Goal: Task Accomplishment & Management: Complete application form

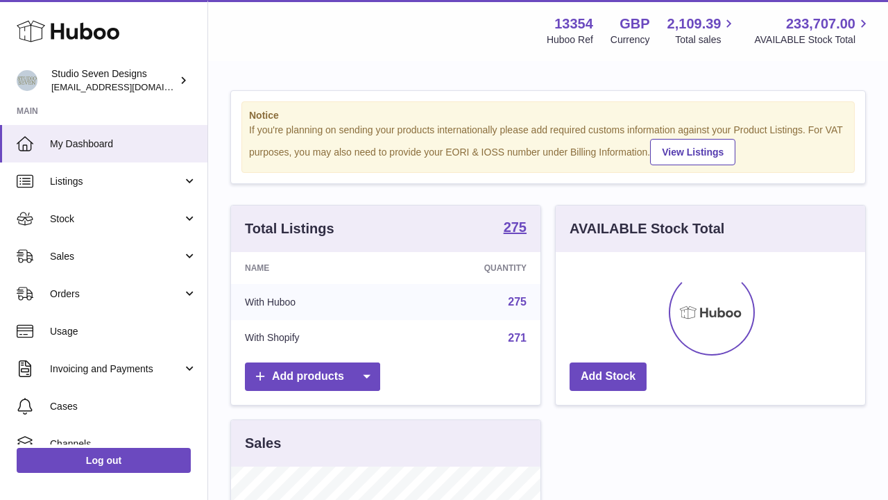
scroll to position [217, 310]
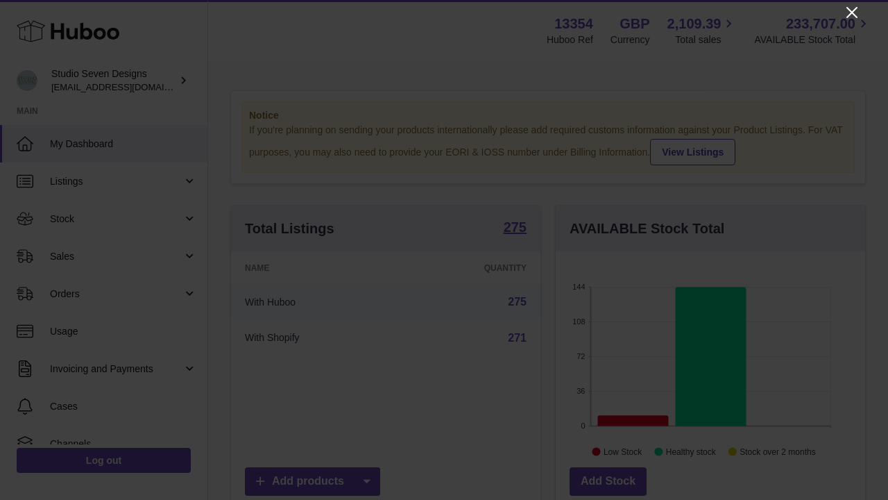
click at [853, 14] on icon "Close" at bounding box center [852, 12] width 11 height 11
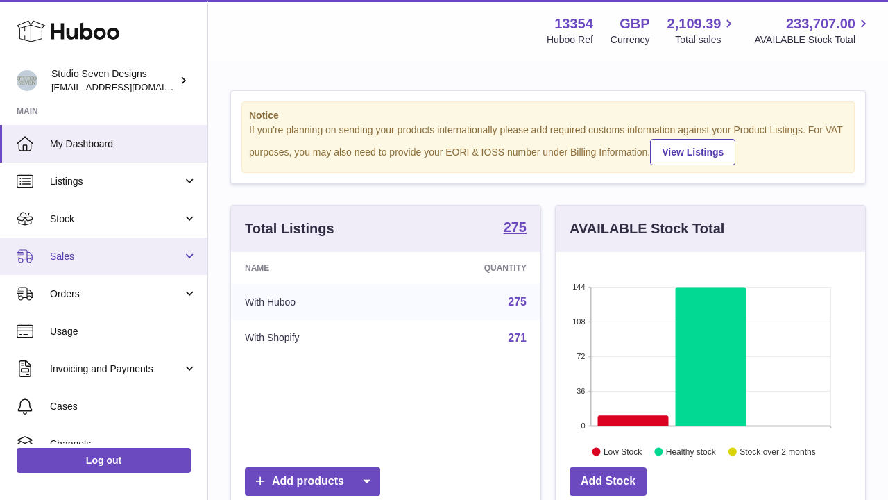
click at [135, 255] on span "Sales" at bounding box center [116, 256] width 133 height 13
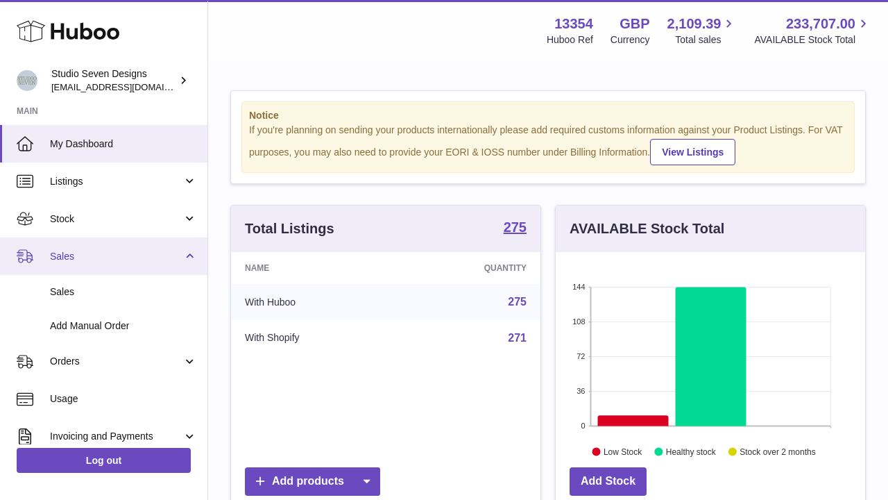
click at [135, 255] on span "Sales" at bounding box center [116, 256] width 133 height 13
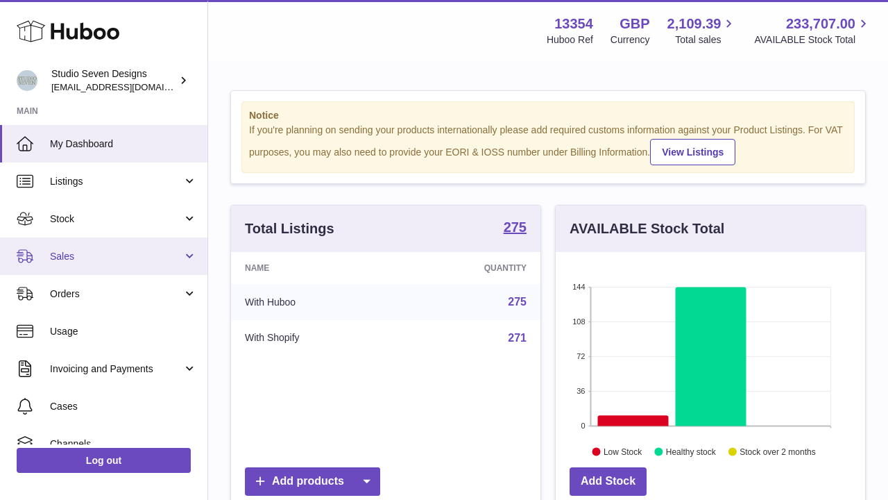
click at [126, 262] on link "Sales" at bounding box center [104, 255] width 208 height 37
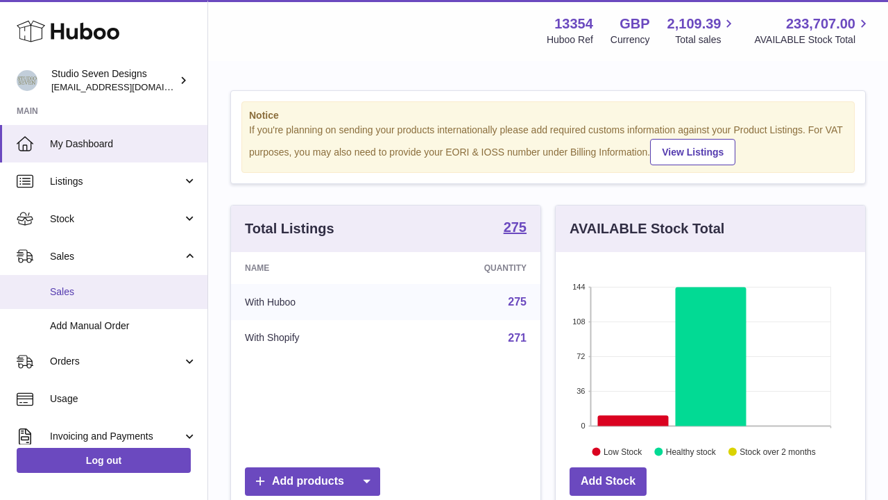
click at [57, 291] on span "Sales" at bounding box center [123, 291] width 147 height 13
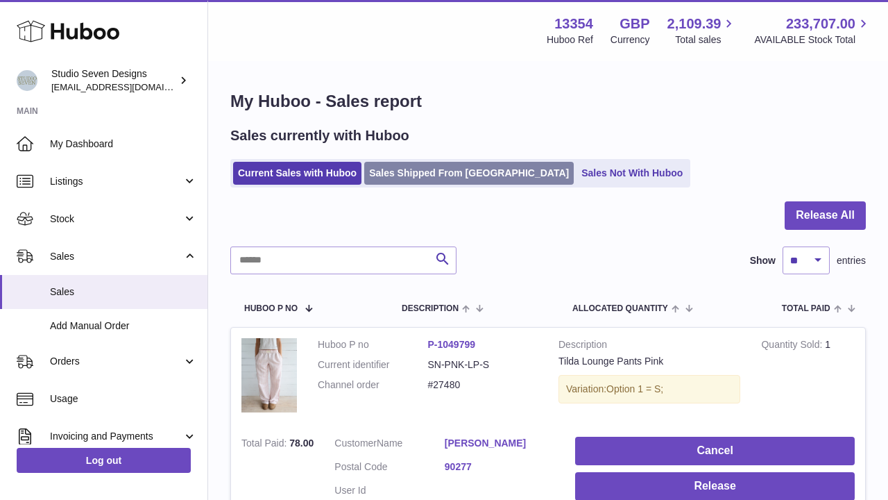
click at [446, 169] on link "Sales Shipped From Huboo" at bounding box center [469, 173] width 210 height 23
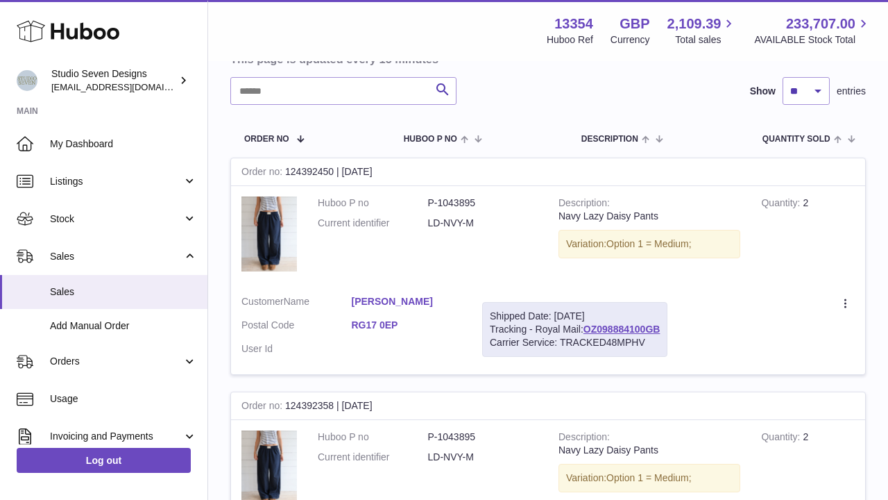
scroll to position [153, 0]
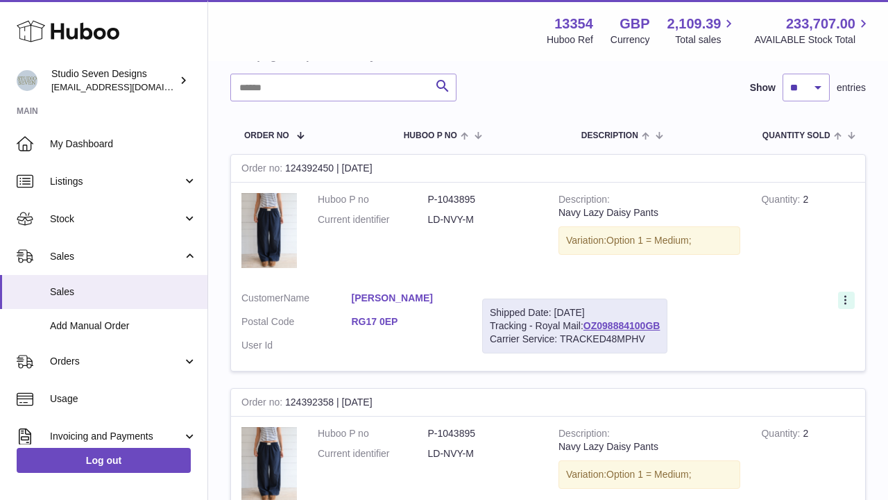
click at [848, 296] on icon at bounding box center [847, 301] width 16 height 14
click at [841, 253] on td "Quantity 2" at bounding box center [808, 232] width 115 height 99
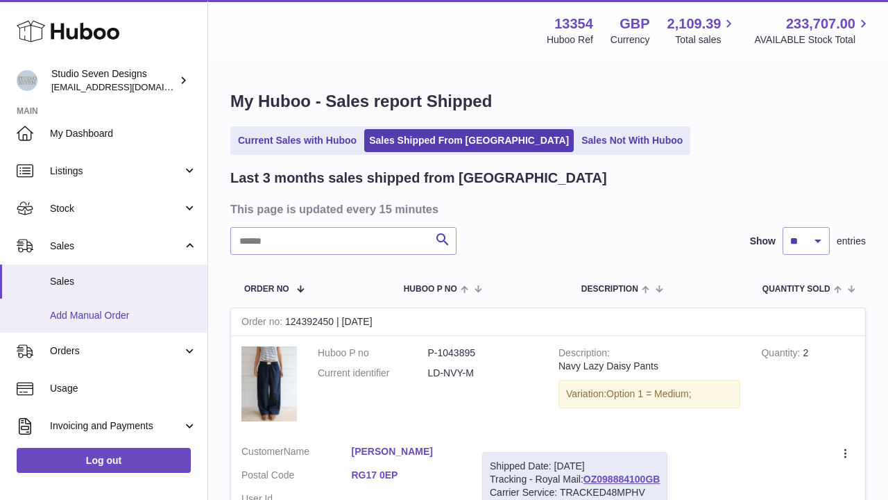
scroll to position [11, 0]
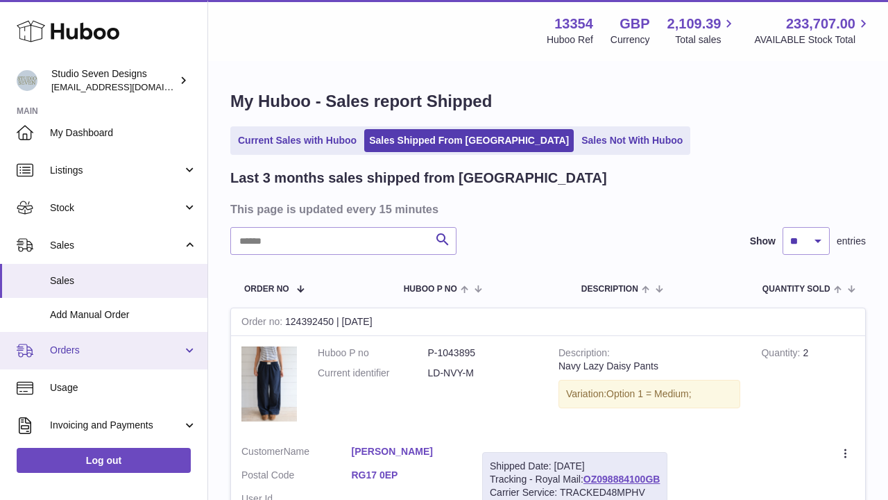
click at [68, 346] on span "Orders" at bounding box center [116, 350] width 133 height 13
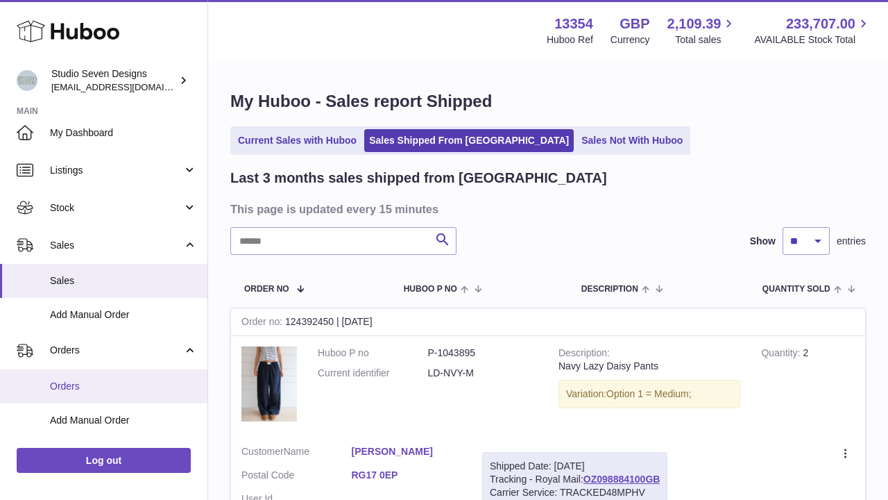
click at [83, 382] on span "Orders" at bounding box center [123, 386] width 147 height 13
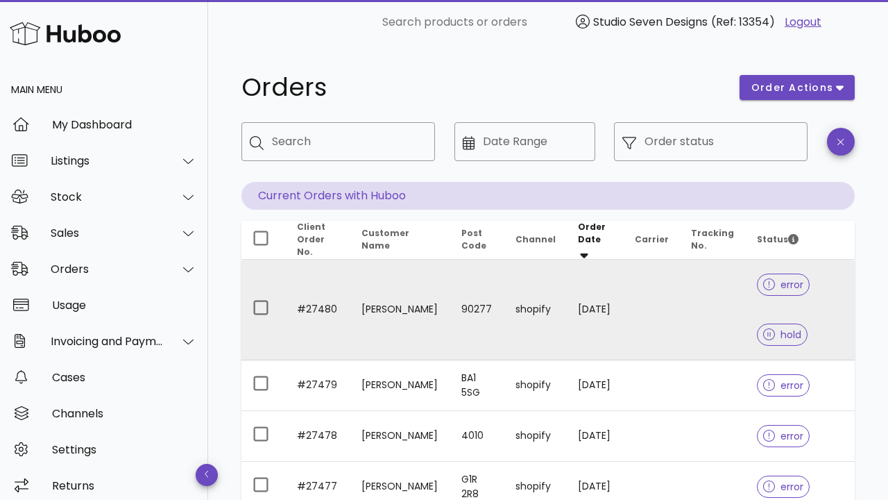
click at [791, 282] on span "error" at bounding box center [783, 285] width 41 height 10
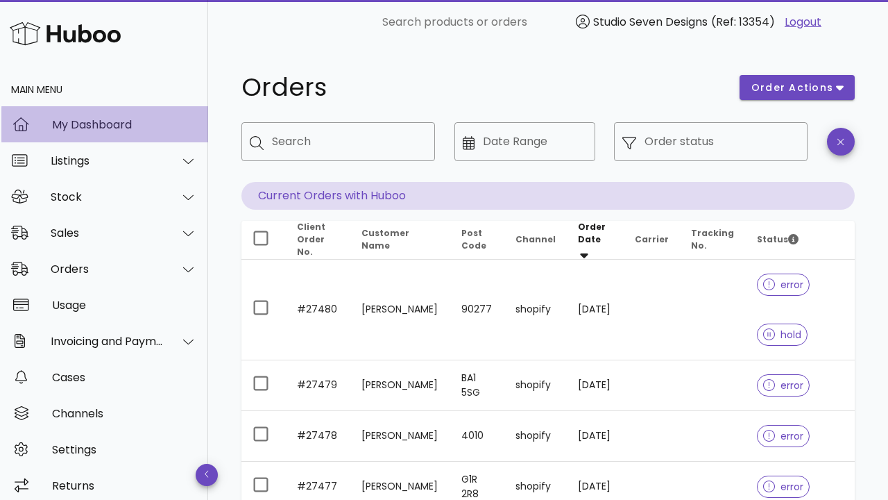
click at [103, 135] on div "My Dashboard" at bounding box center [124, 125] width 145 height 30
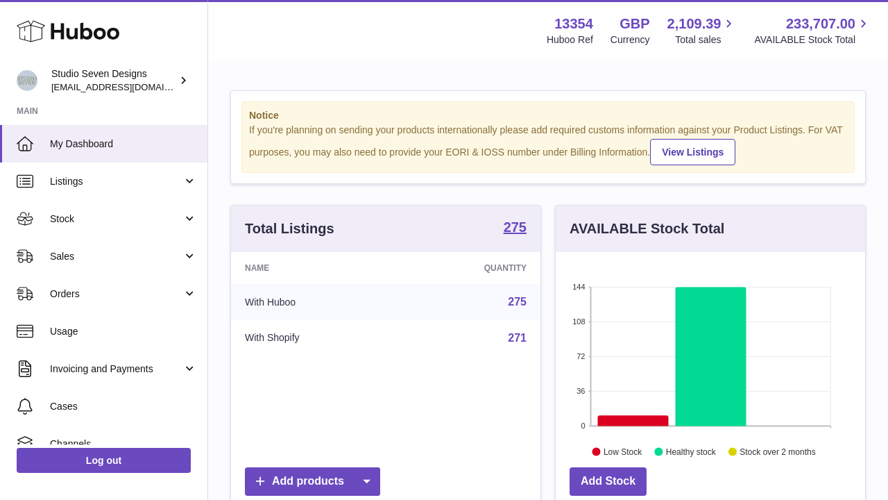
scroll to position [217, 310]
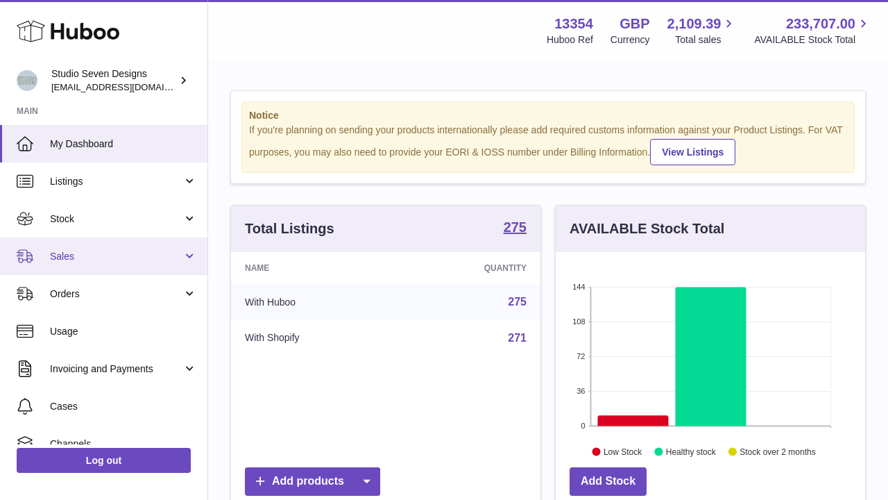
click at [104, 250] on span "Sales" at bounding box center [116, 256] width 133 height 13
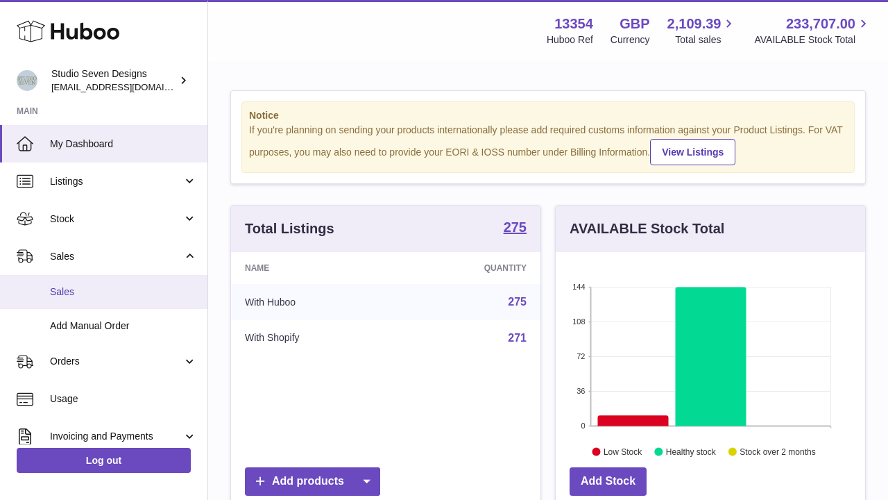
click at [107, 288] on span "Sales" at bounding box center [123, 291] width 147 height 13
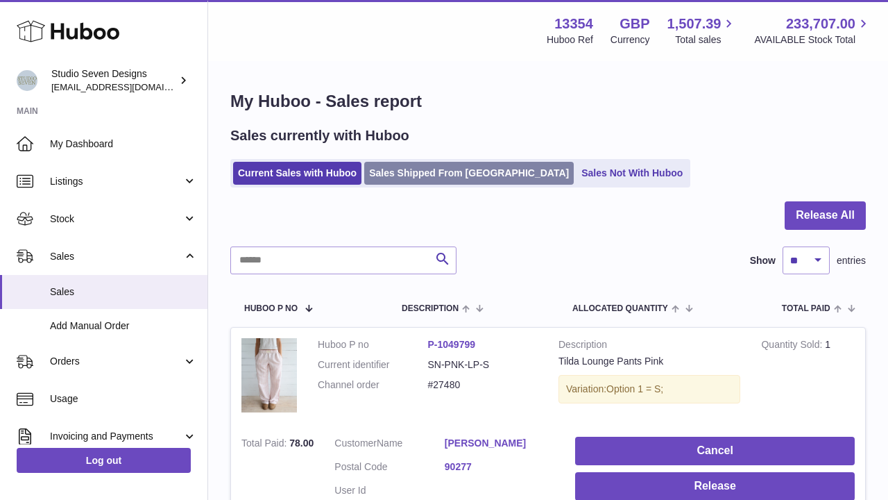
click at [452, 176] on link "Sales Shipped From [GEOGRAPHIC_DATA]" at bounding box center [469, 173] width 210 height 23
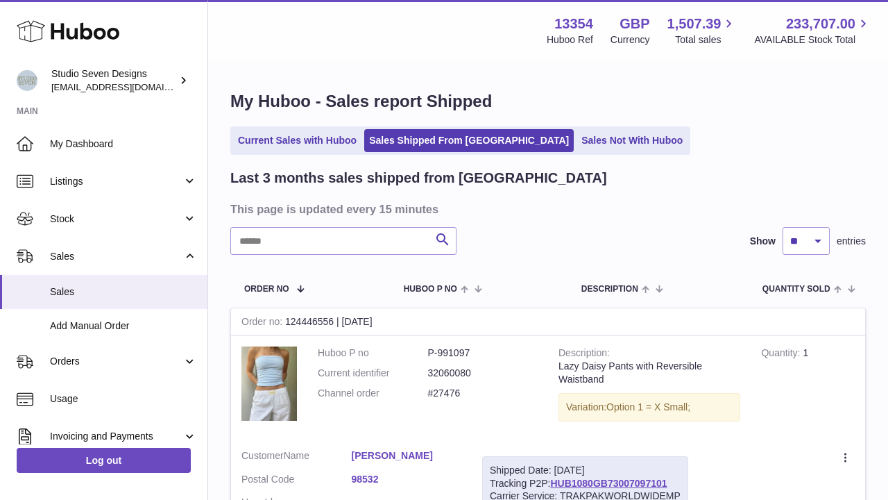
click at [358, 233] on input "text" at bounding box center [343, 241] width 226 height 28
type input "*****"
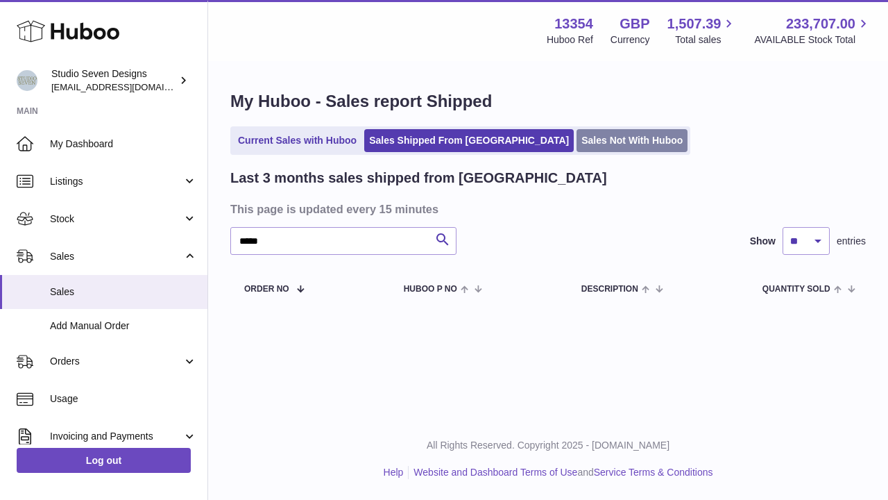
click at [577, 144] on link "Sales Not With Huboo" at bounding box center [632, 140] width 111 height 23
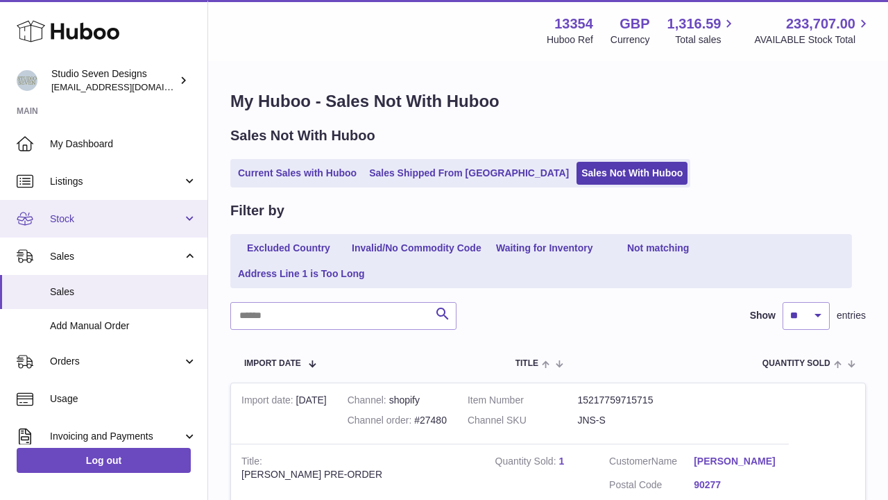
click at [139, 216] on span "Stock" at bounding box center [116, 218] width 133 height 13
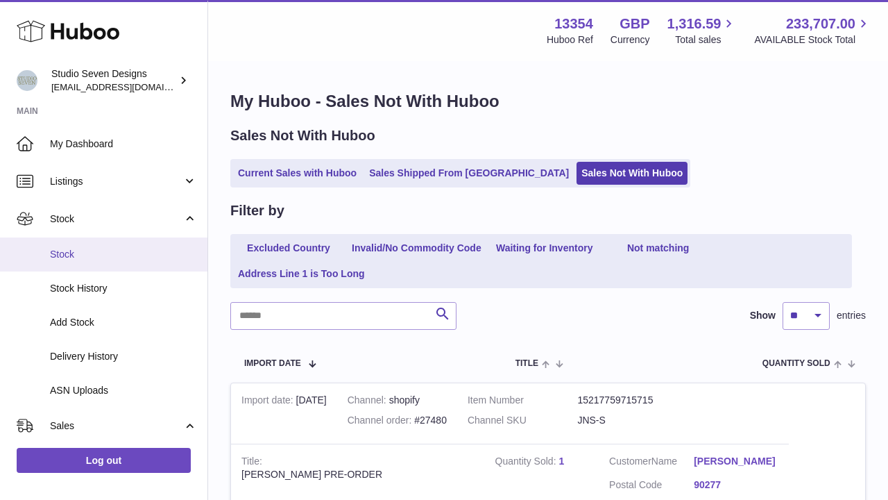
click at [91, 254] on span "Stock" at bounding box center [123, 254] width 147 height 13
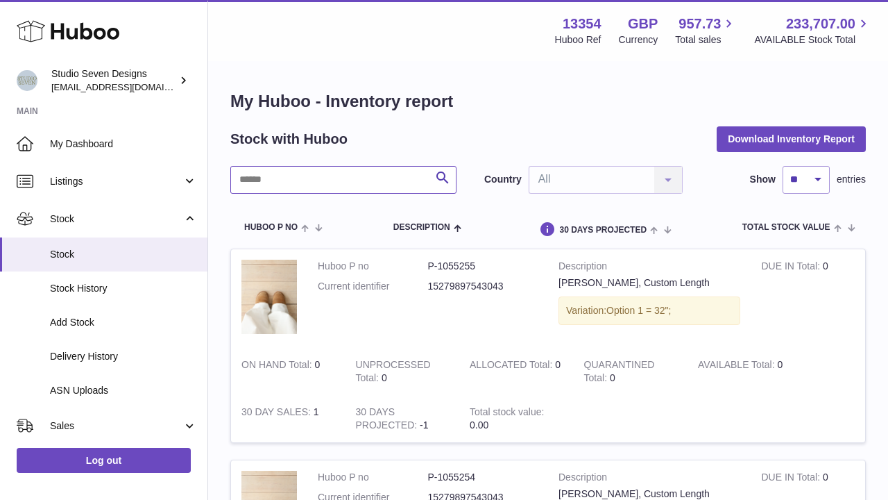
click at [364, 176] on input "text" at bounding box center [343, 180] width 226 height 28
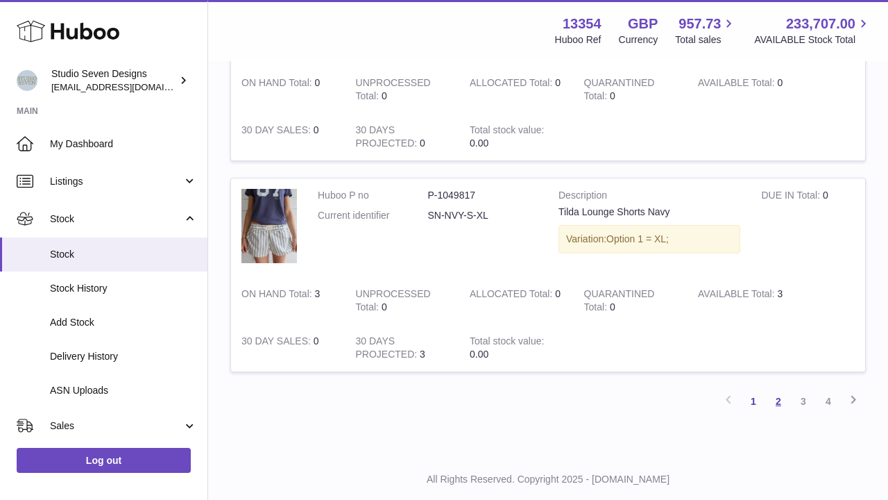
type input "****"
click at [777, 389] on link "2" at bounding box center [778, 401] width 25 height 25
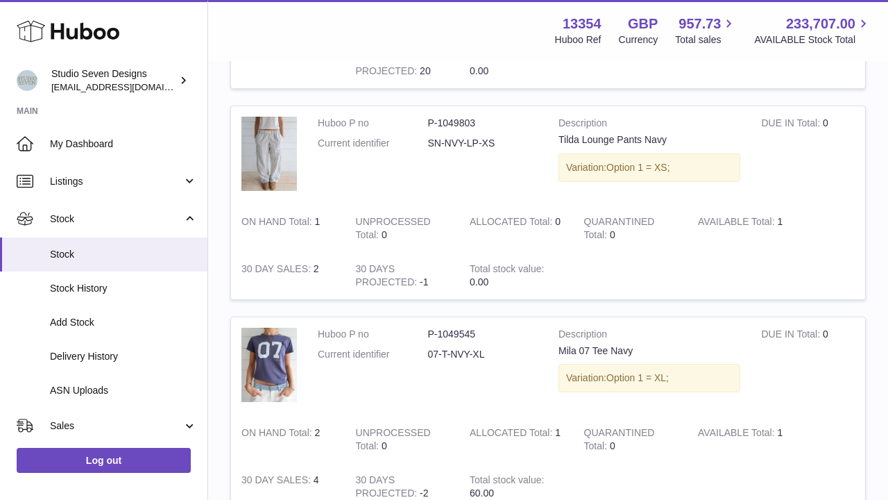
scroll to position [1832, 0]
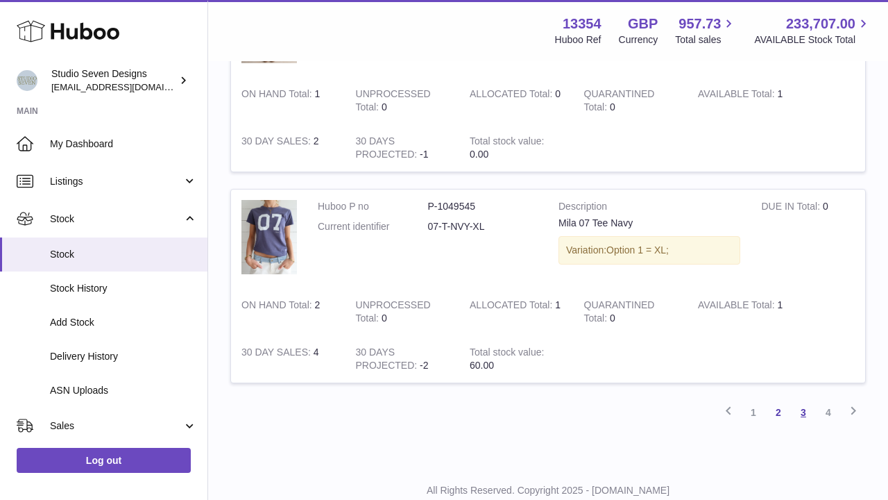
click at [803, 400] on link "3" at bounding box center [803, 412] width 25 height 25
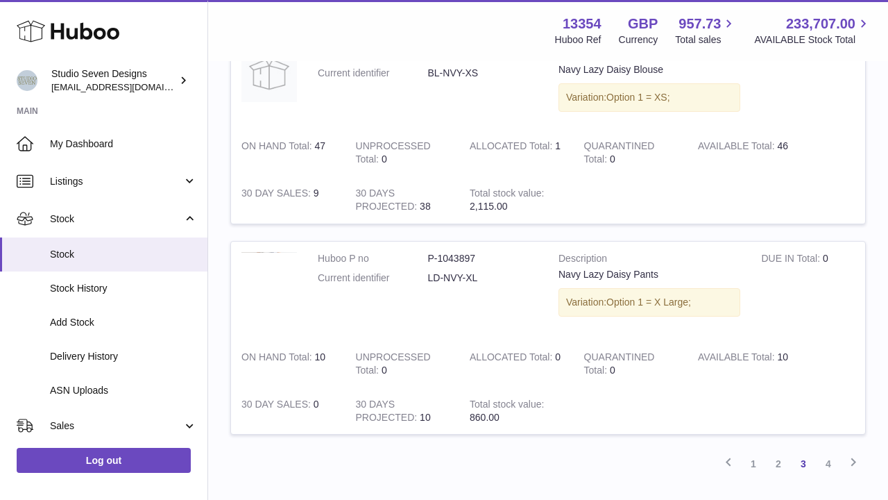
scroll to position [1878, 0]
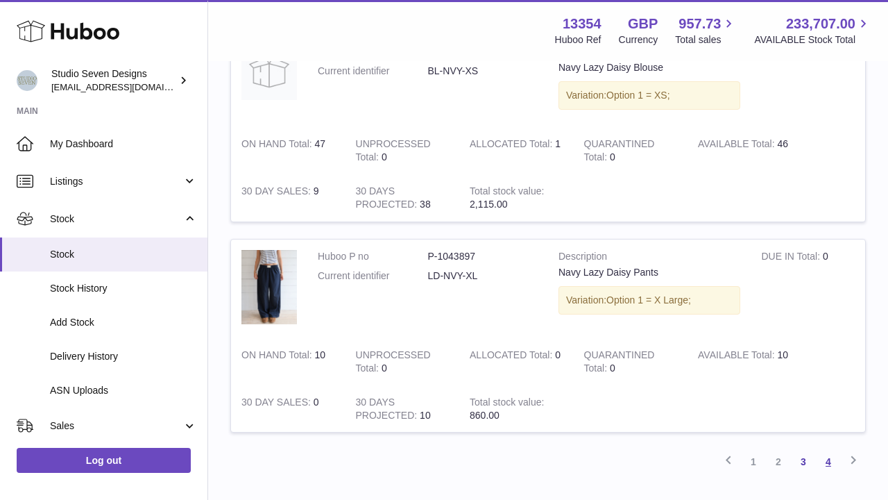
click at [826, 449] on link "4" at bounding box center [828, 461] width 25 height 25
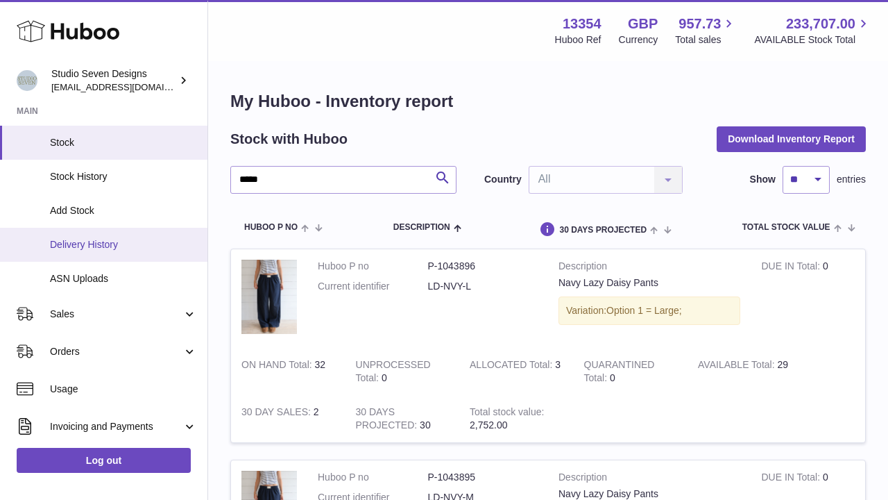
scroll to position [117, 0]
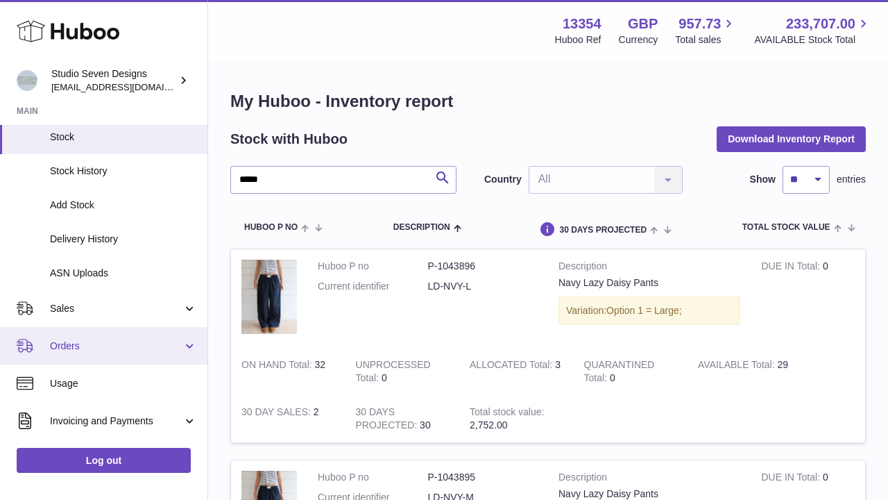
click at [117, 341] on span "Orders" at bounding box center [116, 345] width 133 height 13
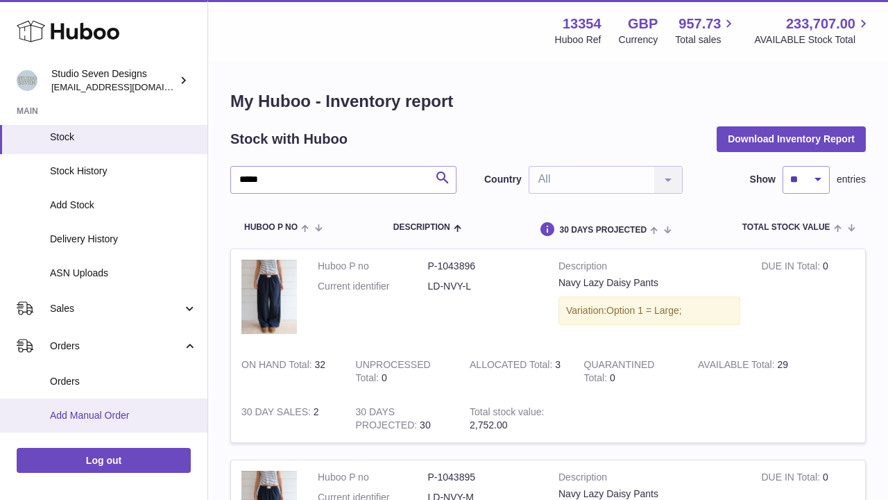
click at [65, 414] on span "Add Manual Order" at bounding box center [123, 415] width 147 height 13
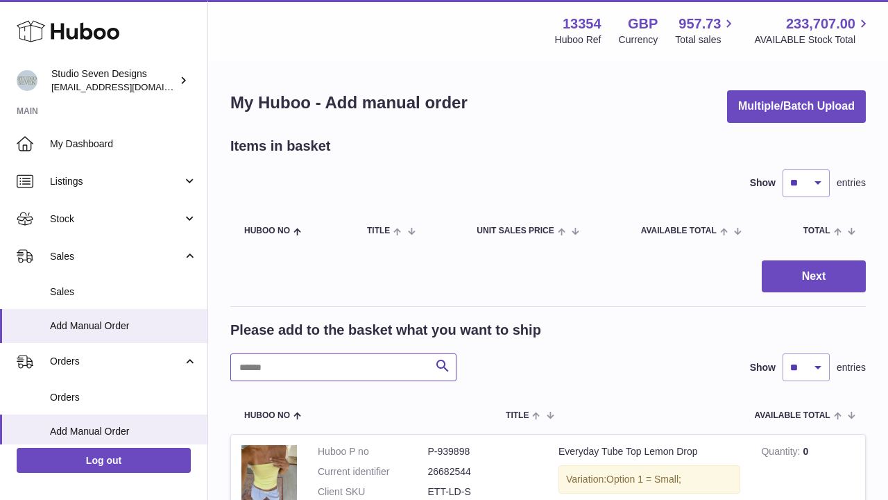
click at [348, 373] on input "text" at bounding box center [343, 367] width 226 height 28
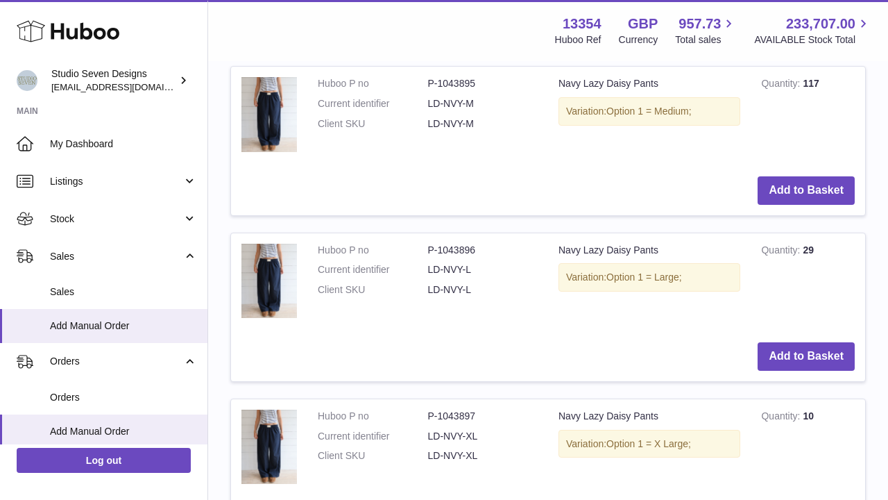
scroll to position [701, 0]
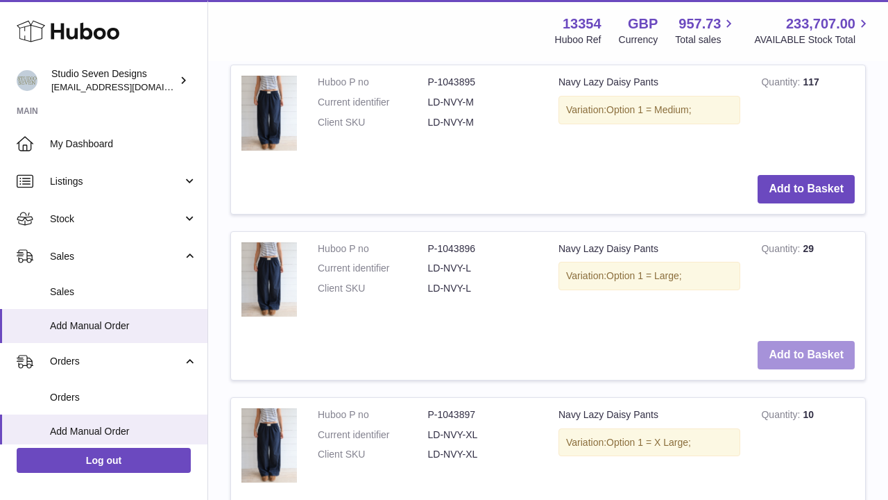
type input "**********"
click at [822, 345] on button "Add to Basket" at bounding box center [806, 355] width 97 height 28
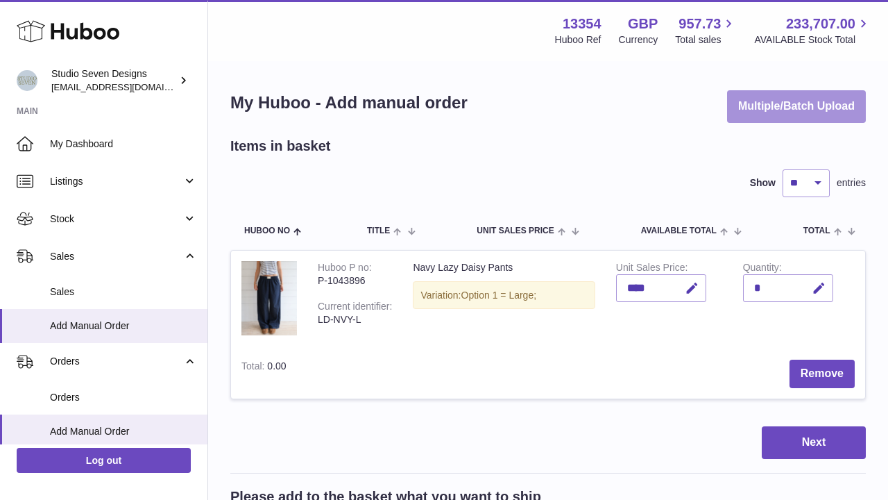
scroll to position [0, 0]
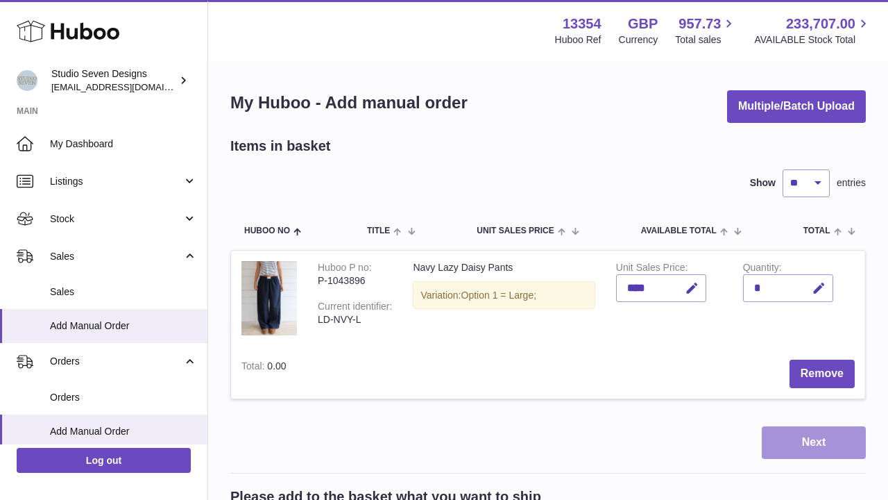
click at [786, 441] on button "Next" at bounding box center [814, 442] width 104 height 33
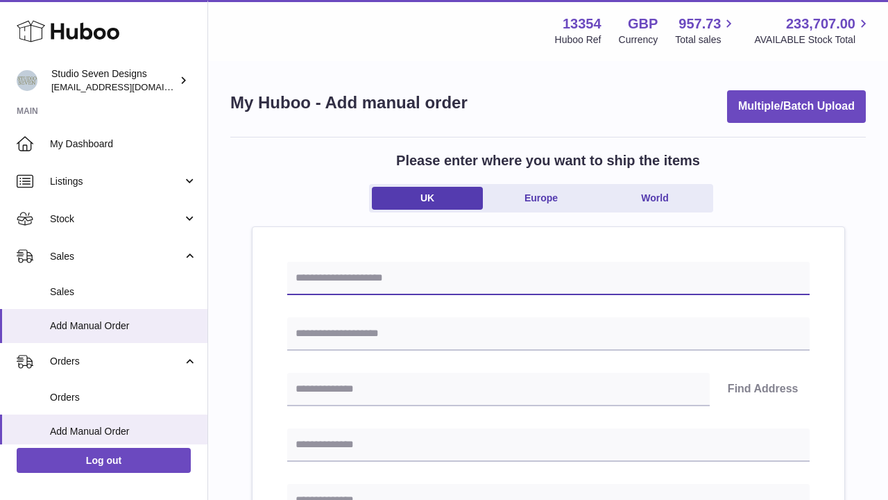
click at [493, 274] on input "text" at bounding box center [548, 278] width 523 height 33
type input "*"
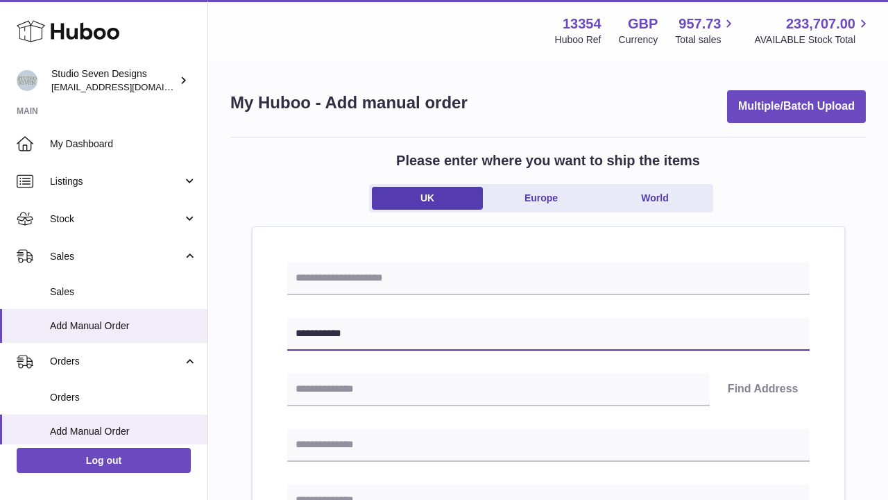
type input "**********"
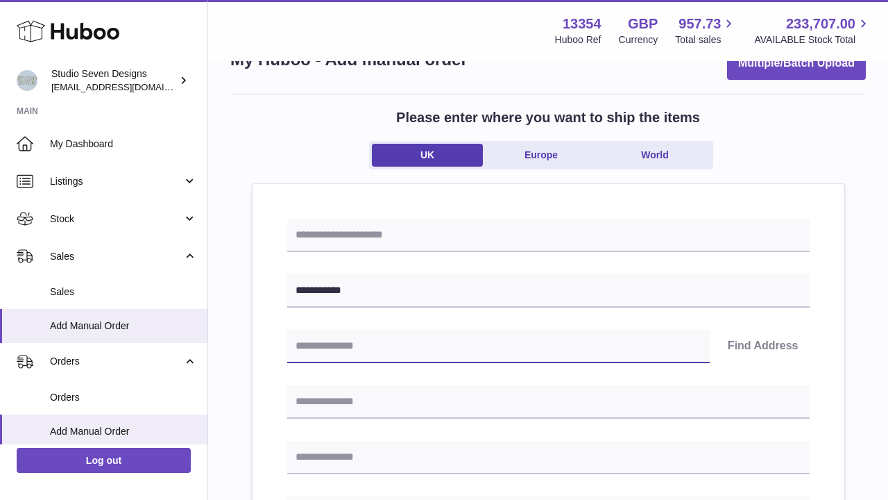
scroll to position [50, 0]
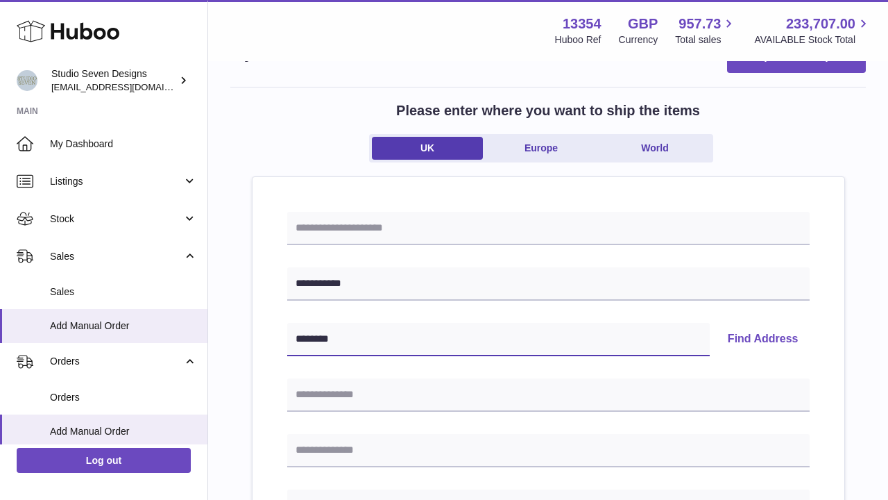
type input "********"
click at [765, 344] on button "Find Address" at bounding box center [763, 339] width 93 height 33
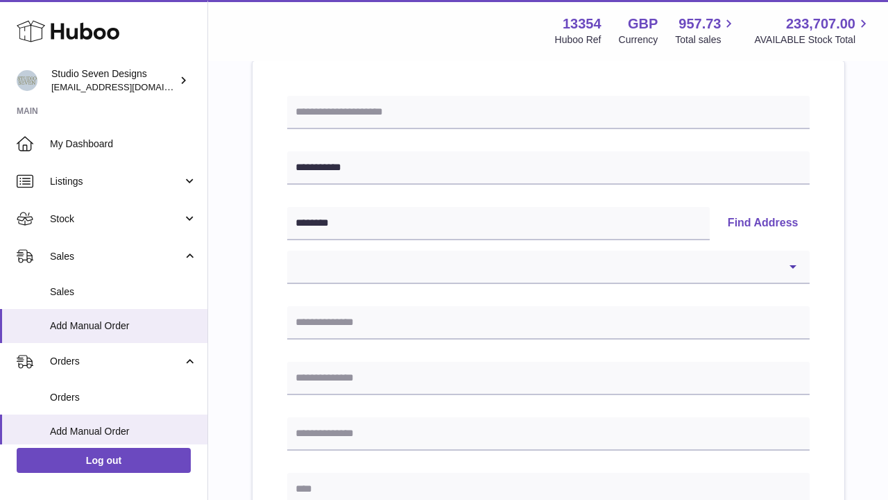
scroll to position [158, 0]
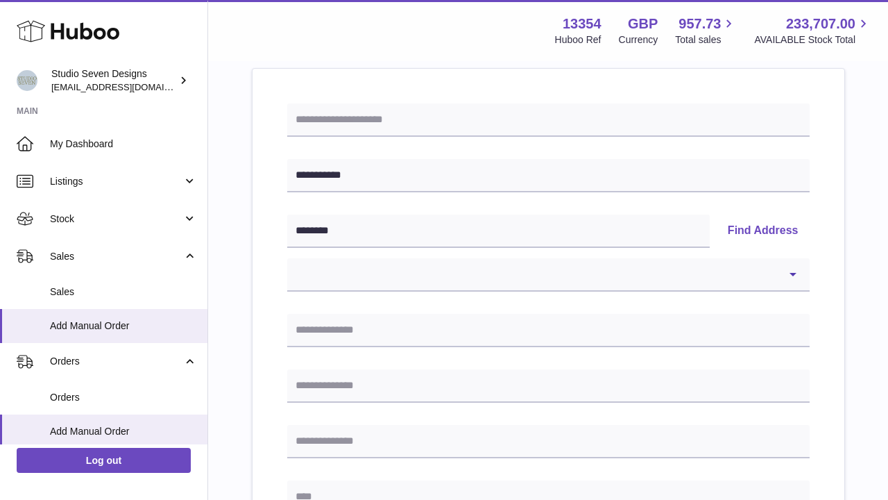
click at [784, 233] on button "Find Address" at bounding box center [763, 230] width 93 height 33
select select "*"
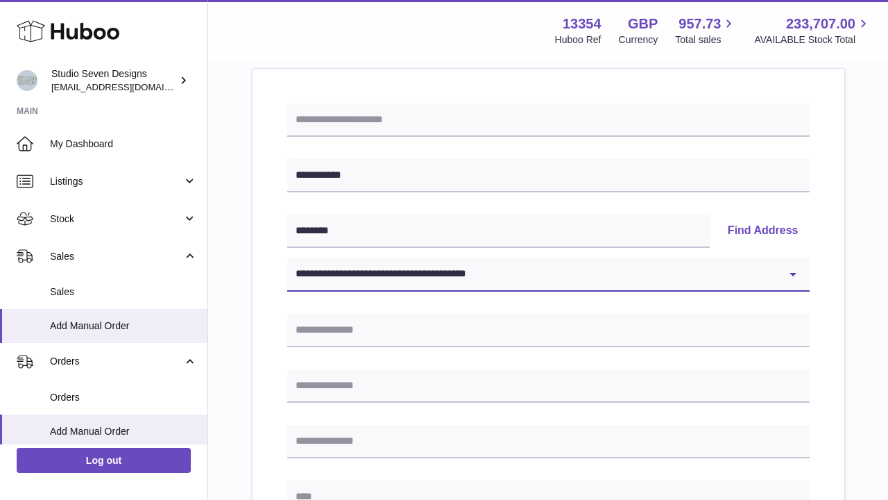
type input "**********"
type input "********"
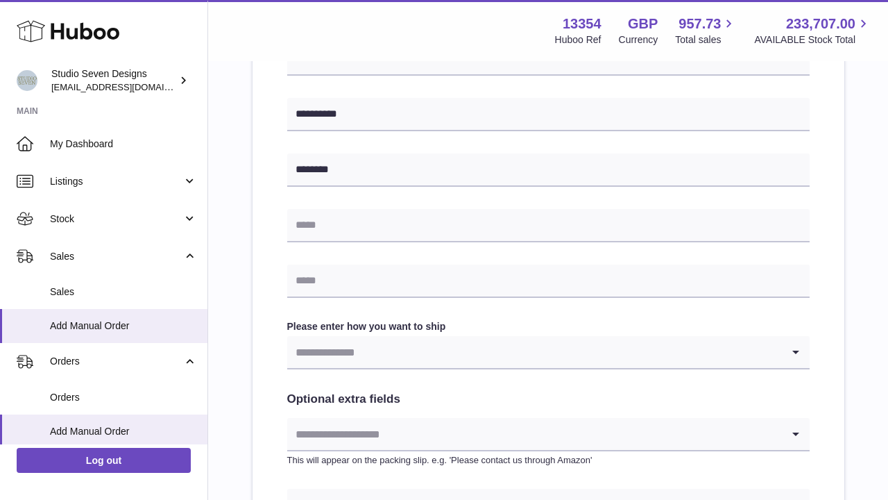
scroll to position [565, 0]
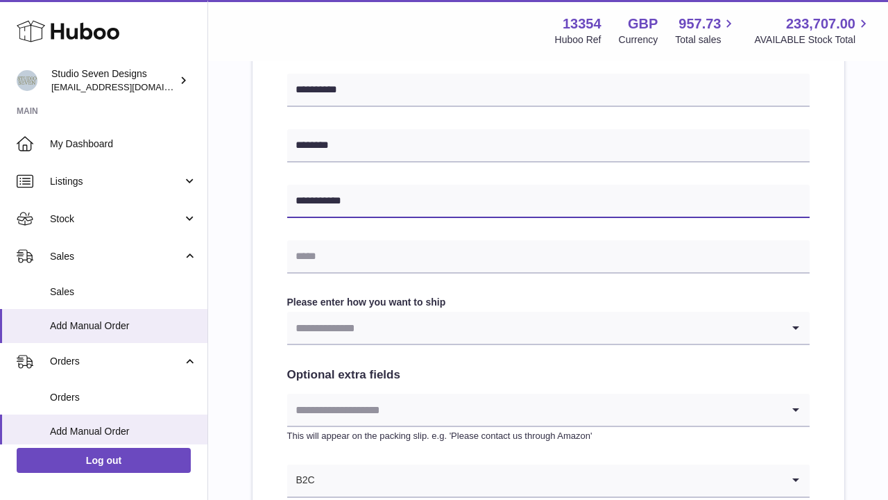
type input "**********"
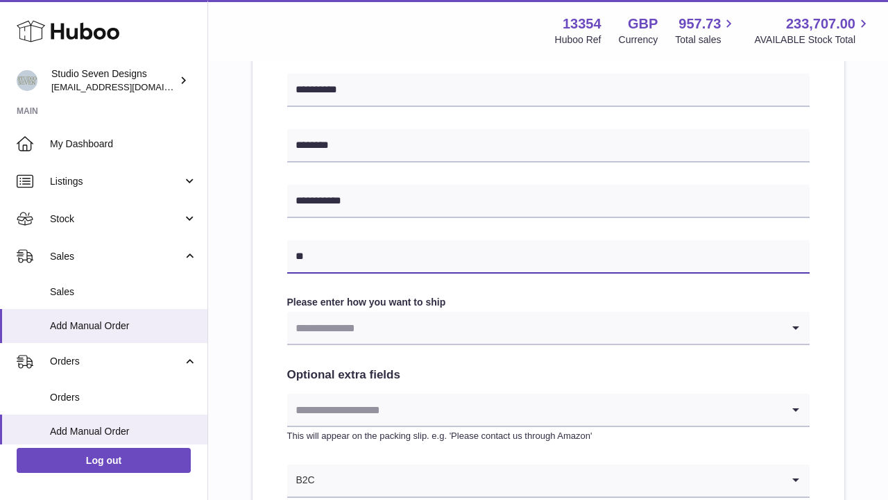
type input "*"
type input "**********"
click at [444, 317] on input "Search for option" at bounding box center [534, 328] width 495 height 32
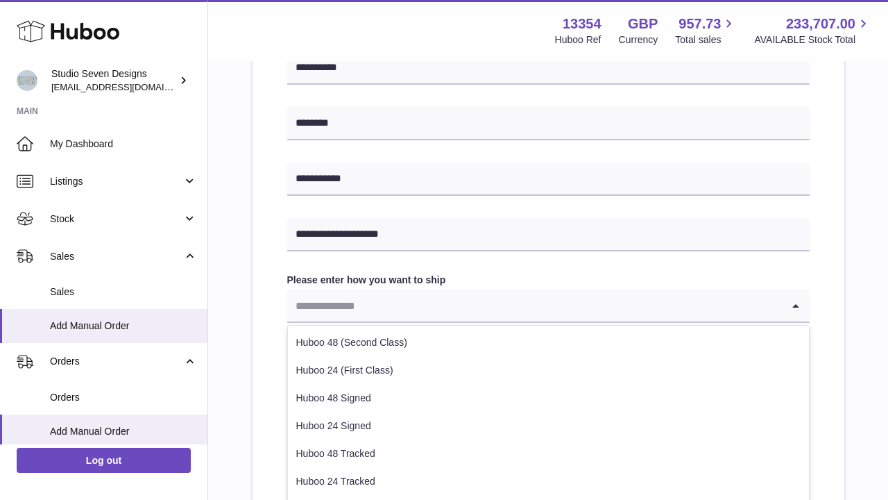
scroll to position [591, 0]
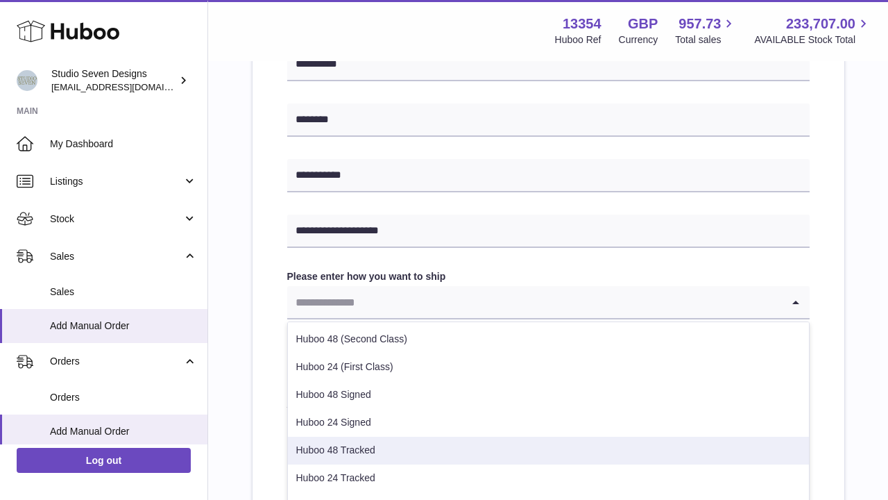
click at [379, 453] on li "Huboo 48 Tracked" at bounding box center [548, 451] width 521 height 28
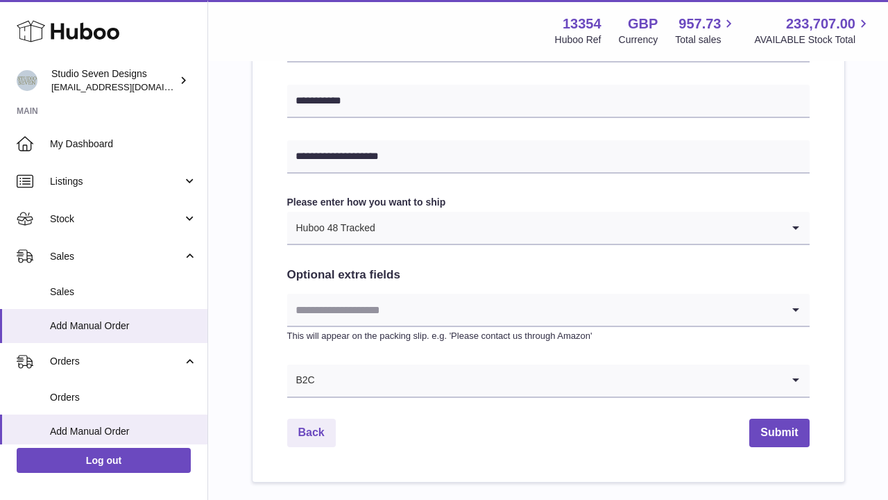
scroll to position [693, 0]
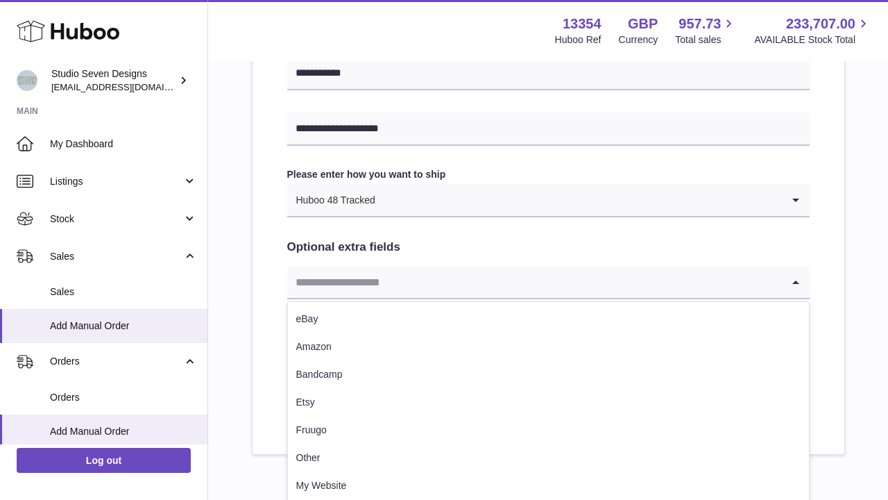
click at [462, 275] on input "Search for option" at bounding box center [534, 282] width 495 height 32
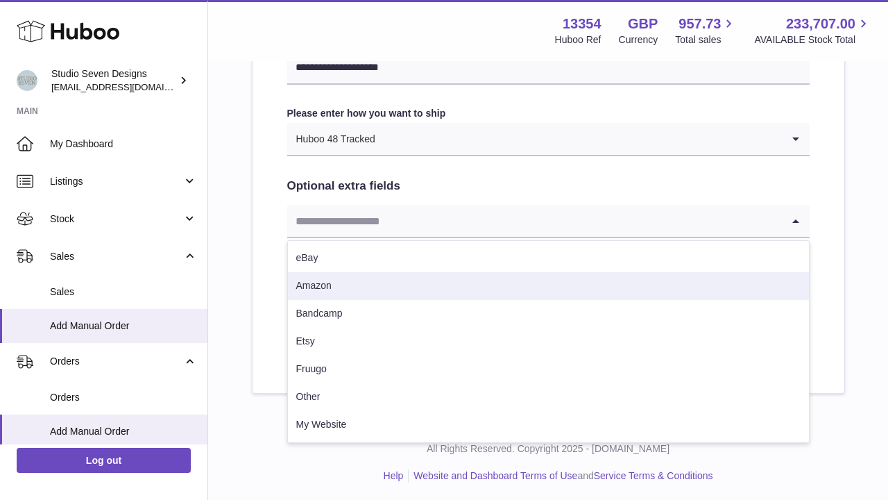
scroll to position [752, 0]
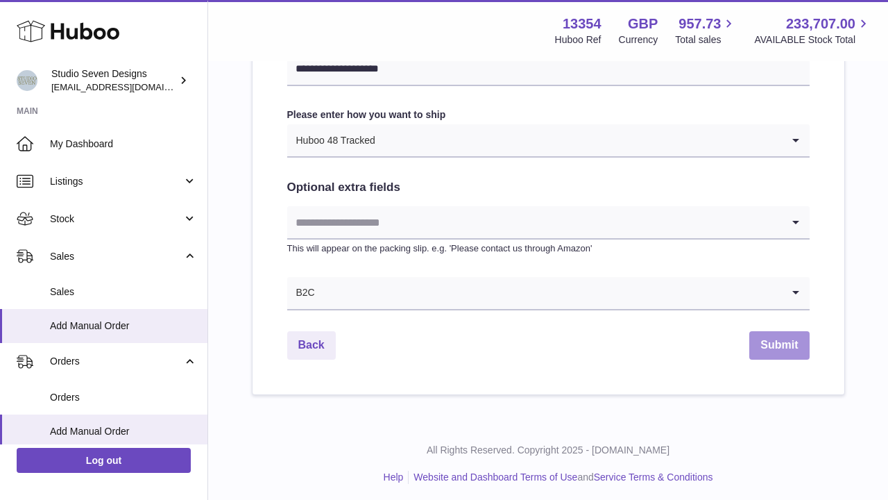
click at [793, 350] on button "Submit" at bounding box center [780, 345] width 60 height 28
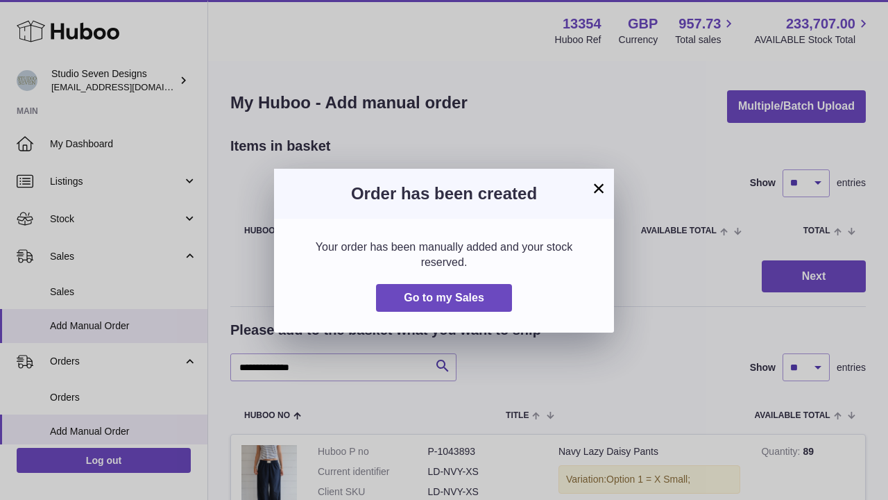
click at [600, 195] on button "×" at bounding box center [599, 188] width 17 height 17
